Goal: Communication & Community: Ask a question

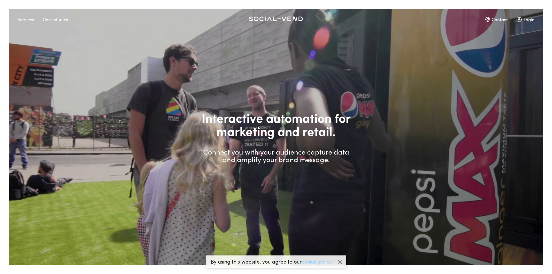
click at [499, 18] on div "Contact" at bounding box center [496, 19] width 22 height 10
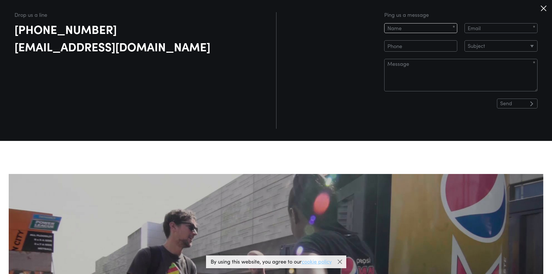
click at [437, 27] on input at bounding box center [420, 28] width 73 height 10
type input "[PERSON_NAME]"
click at [484, 27] on input "email" at bounding box center [501, 28] width 73 height 10
type input "[EMAIL_ADDRESS][DOMAIN_NAME]"
click at [436, 47] on input "tel" at bounding box center [420, 45] width 73 height 11
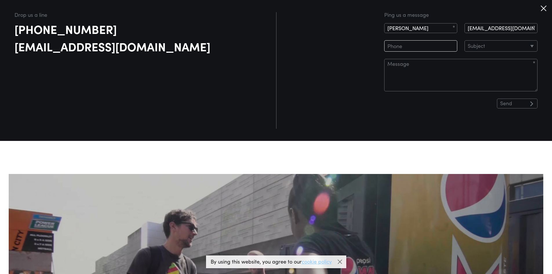
type input "5521994137594"
click at [495, 45] on select "Subject Experiential Retail Network Support Investment Other" at bounding box center [501, 45] width 73 height 11
select select "Other"
click at [472, 40] on select "Subject Experiential Retail Network Support Investment Other" at bounding box center [501, 45] width 73 height 11
paste textarea "I work at Eximo Agency, [URL][DOMAIN_NAME]. We offer a wide range of services, …"
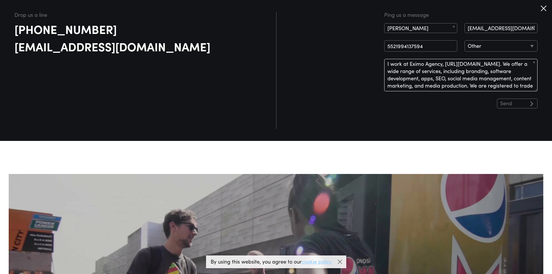
scroll to position [32, 0]
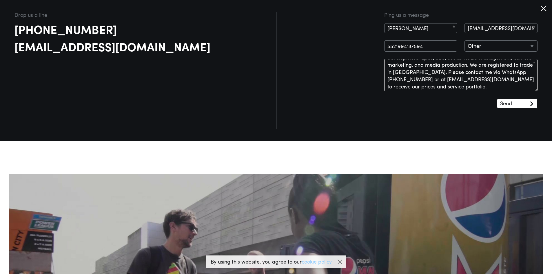
type textarea "I work at Eximo Agency, [URL][DOMAIN_NAME]. We offer a wide range of services, …"
click at [515, 103] on input "Send" at bounding box center [517, 104] width 41 height 10
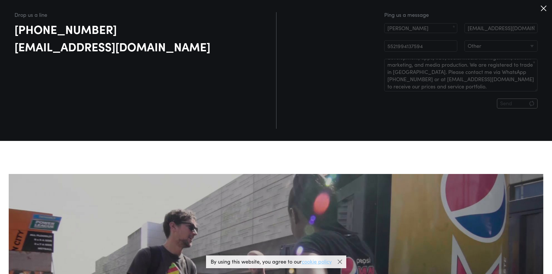
type input "Sent"
